Goal: Find specific page/section: Find specific page/section

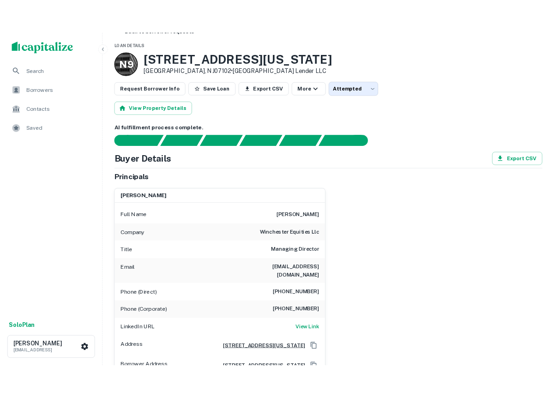
scroll to position [23, 0]
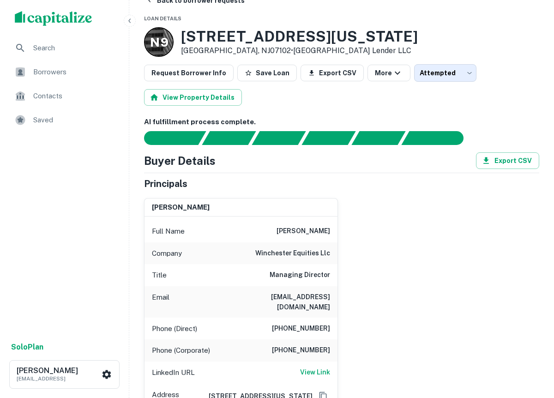
click at [57, 72] on span "Borrowers" at bounding box center [74, 71] width 83 height 11
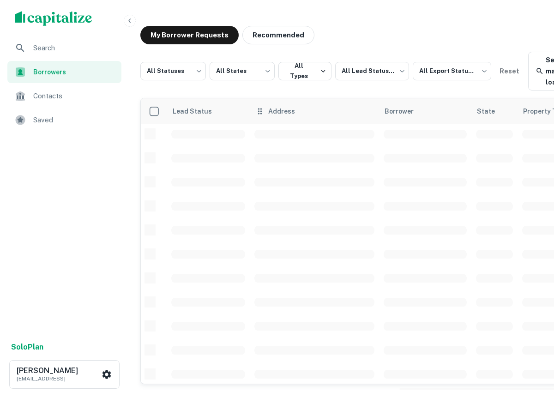
scroll to position [197, 0]
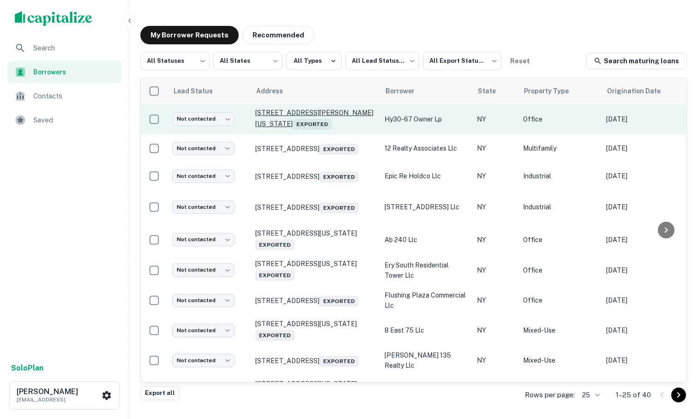
click at [336, 110] on p "[STREET_ADDRESS][PERSON_NAME][US_STATE] Exported" at bounding box center [315, 118] width 120 height 21
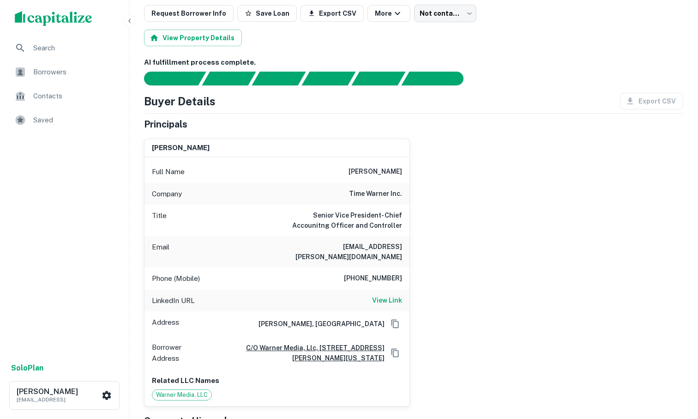
scroll to position [84, 0]
